Goal: Information Seeking & Learning: Learn about a topic

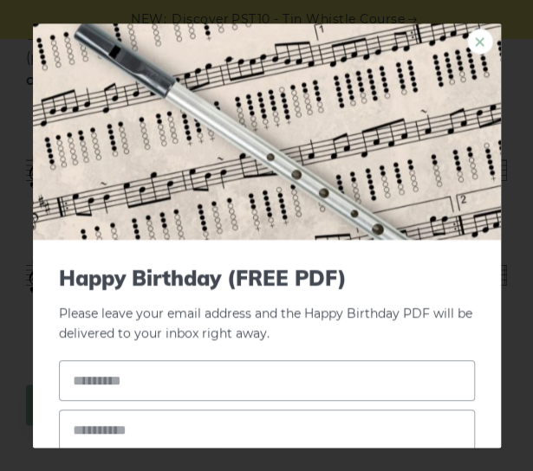
click at [467, 41] on link "×" at bounding box center [480, 42] width 26 height 26
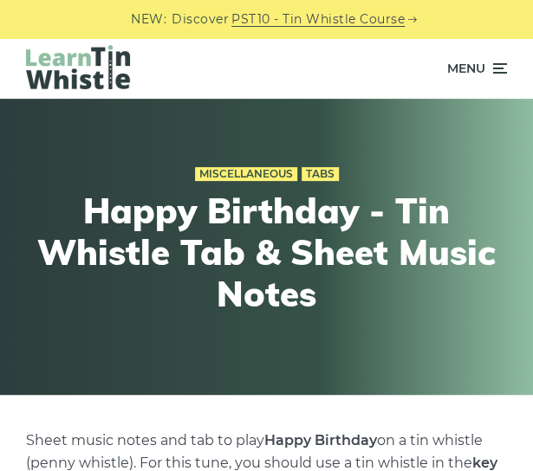
click at [469, 69] on span "Menu" at bounding box center [466, 68] width 38 height 43
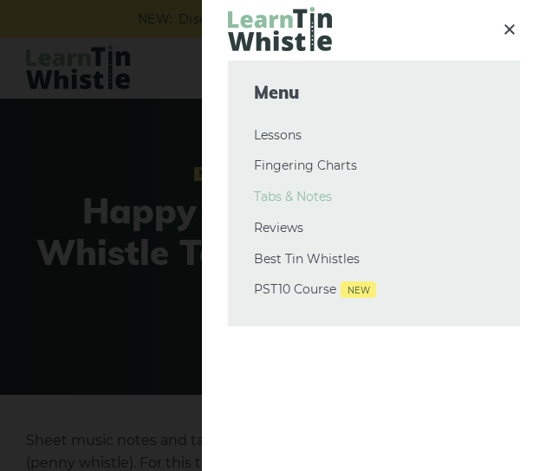
click at [294, 198] on link "Tabs & Notes" at bounding box center [374, 197] width 240 height 21
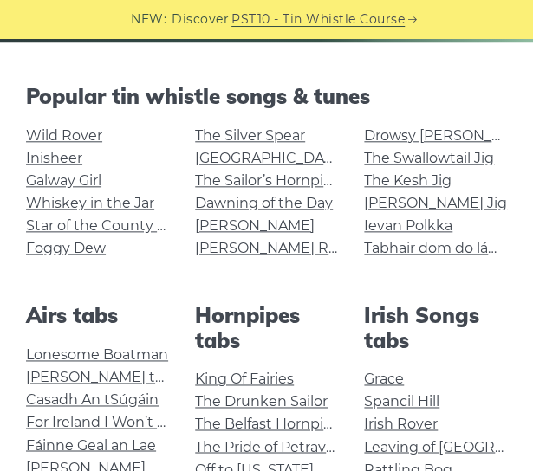
scroll to position [353, 0]
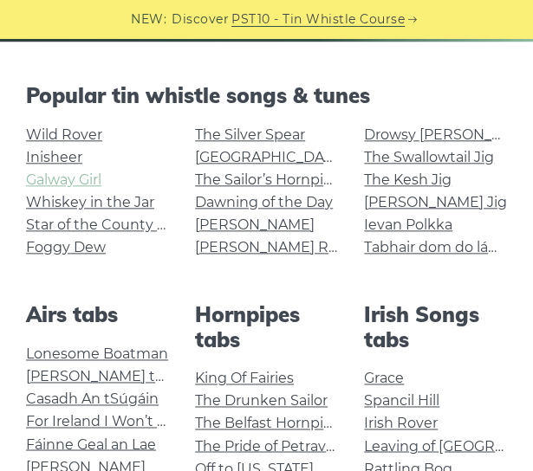
click at [83, 179] on link "Galway Girl" at bounding box center [63, 179] width 75 height 16
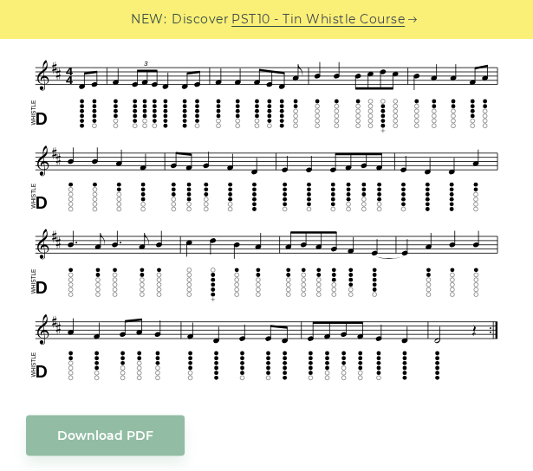
scroll to position [495, 0]
